Goal: Transaction & Acquisition: Purchase product/service

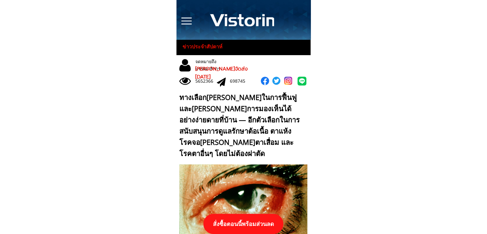
click at [252, 221] on p "สั่งซื้อตอนนี้พร้อมส่วนลด" at bounding box center [243, 224] width 80 height 20
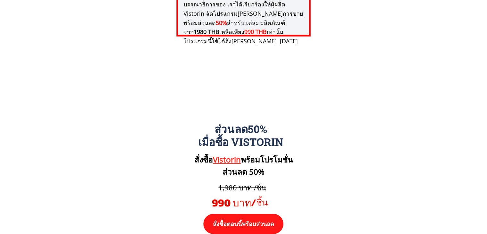
scroll to position [6654, 0]
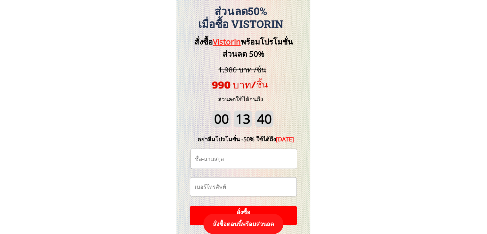
click at [242, 159] on input "text" at bounding box center [244, 159] width 101 height 20
click at [236, 186] on input "tel" at bounding box center [243, 187] width 101 height 19
paste input "0822711017"
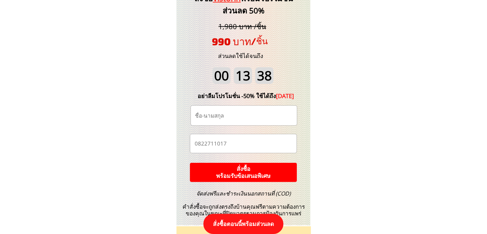
scroll to position [6718, 0]
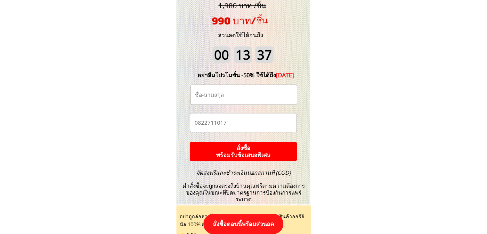
type input "0822711017"
click at [243, 98] on input "text" at bounding box center [244, 95] width 101 height 20
paste input "ชื่อแดงครับ"
type input "ชื่อแดงครับ"
click at [258, 150] on p "สั่งซื้อ พร้อมรับข้อเสนอพิเศษ" at bounding box center [243, 151] width 117 height 21
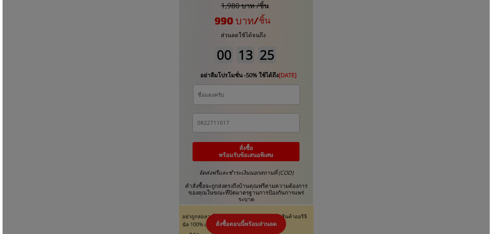
scroll to position [0, 0]
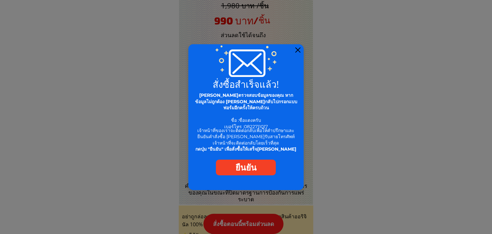
click at [297, 50] on div at bounding box center [297, 49] width 5 height 5
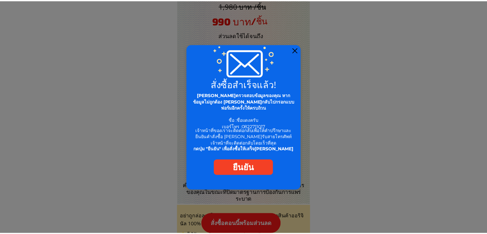
scroll to position [6718, 0]
